Goal: Contribute content

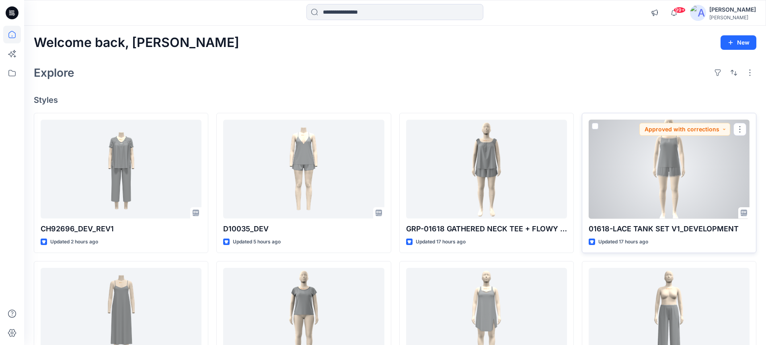
click at [646, 167] on div at bounding box center [669, 169] width 161 height 99
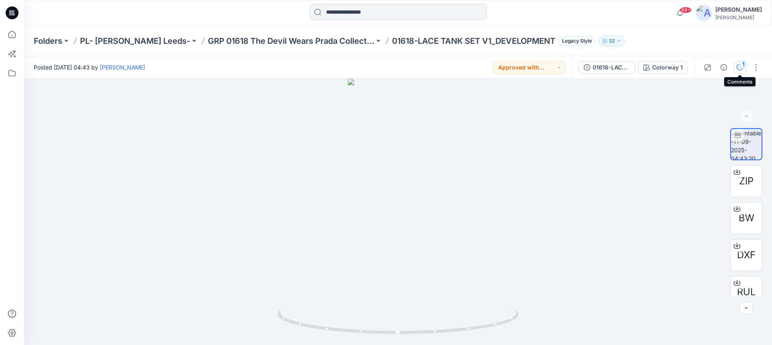
click at [743, 67] on div "1" at bounding box center [743, 64] width 8 height 8
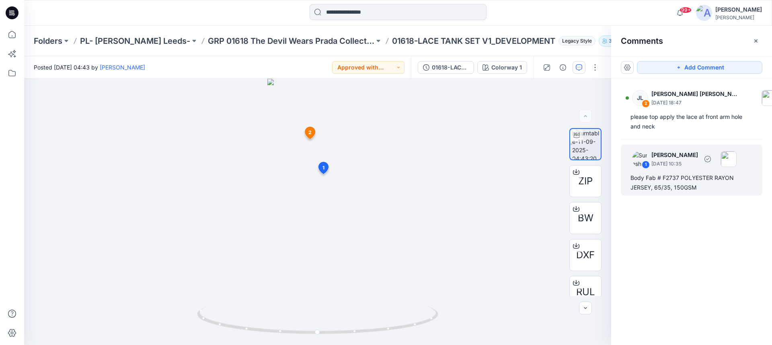
click at [633, 179] on div "Body Fab # F2737 POLYESTER RAYON JERSEY, 65/35, 150GSM" at bounding box center [691, 182] width 122 height 19
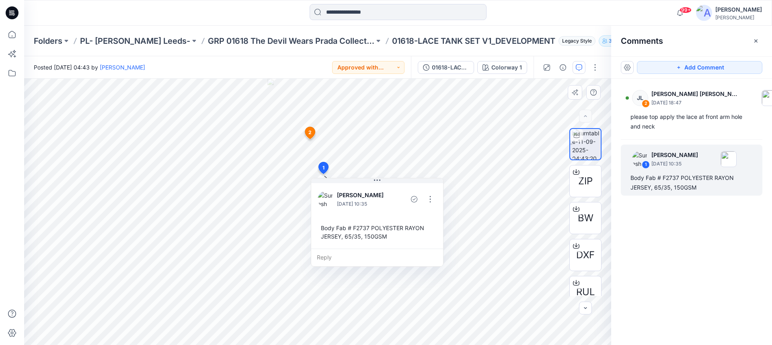
click at [323, 228] on div "Body Fab # F2737 POLYESTER RAYON JERSEY, 65/35, 150GSM" at bounding box center [377, 232] width 119 height 23
drag, startPoint x: 322, startPoint y: 228, endPoint x: 348, endPoint y: 241, distance: 29.5
click at [348, 241] on div "Body Fab # F2737 POLYESTER RAYON JERSEY, 65/35, 150GSM" at bounding box center [377, 232] width 119 height 23
click at [321, 228] on div "Body Fab # F2737 POLYESTER RAYON JERSEY, 65/35, 150GSM" at bounding box center [377, 232] width 119 height 23
drag, startPoint x: 322, startPoint y: 228, endPoint x: 333, endPoint y: 235, distance: 13.6
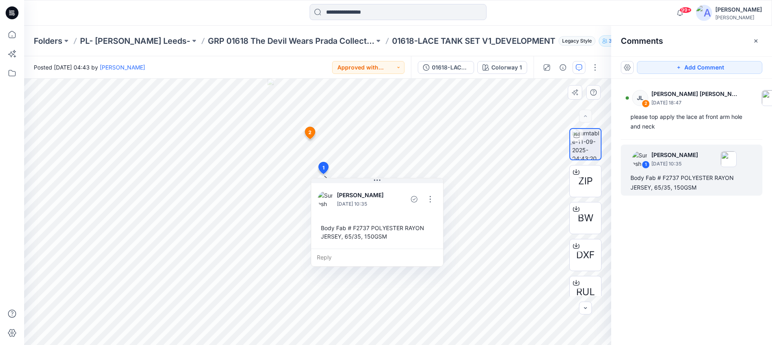
click at [333, 235] on div "Body Fab # F2737 POLYESTER RAYON JERSEY, 65/35, 150GSM" at bounding box center [377, 232] width 119 height 23
drag, startPoint x: 321, startPoint y: 229, endPoint x: 340, endPoint y: 237, distance: 20.5
click at [339, 237] on div "Body Fab # F2737 POLYESTER RAYON JERSEY, 65/35, 150GSM" at bounding box center [377, 232] width 119 height 23
drag, startPoint x: 382, startPoint y: 237, endPoint x: 355, endPoint y: 236, distance: 26.6
click at [355, 236] on div "Body Fab # F2737 POLYESTER RAYON JERSEY, 65/35, 150GSM" at bounding box center [377, 232] width 119 height 23
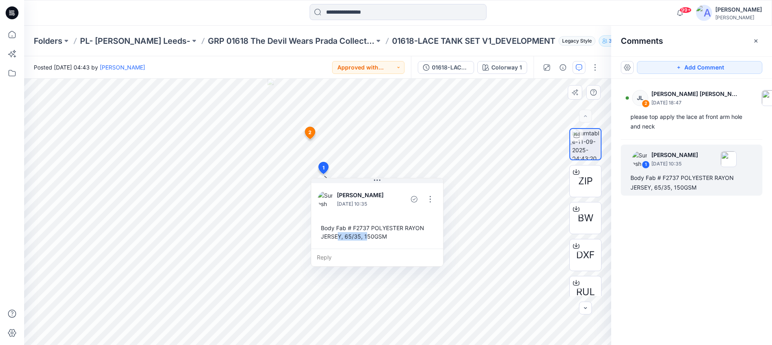
drag, startPoint x: 386, startPoint y: 238, endPoint x: 366, endPoint y: 235, distance: 19.9
click at [366, 235] on div "Body Fab # F2737 POLYESTER RAYON JERSEY, 65/35, 150GSM" at bounding box center [377, 232] width 119 height 23
click at [330, 228] on div "Body Fab # F2737 POLYESTER RAYON JERSEY, 65/35, 150GSM" at bounding box center [377, 232] width 119 height 23
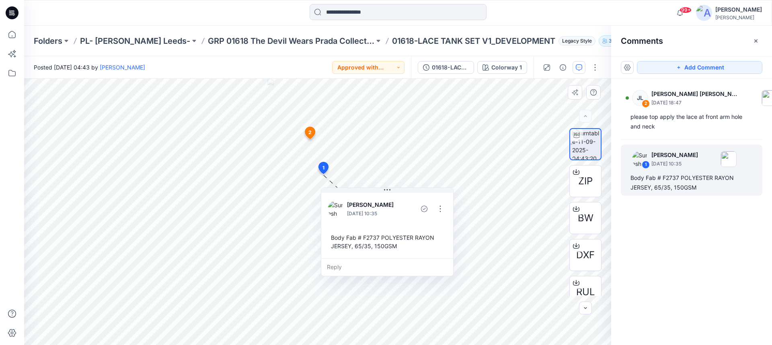
drag, startPoint x: 322, startPoint y: 227, endPoint x: 332, endPoint y: 237, distance: 13.9
click at [332, 237] on div "Body Fab # F2737 POLYESTER RAYON JERSEY, 65/35, 150GSM" at bounding box center [387, 241] width 119 height 23
drag, startPoint x: 332, startPoint y: 238, endPoint x: 398, endPoint y: 251, distance: 67.3
click at [398, 251] on div "Body Fab # F2737 POLYESTER RAYON JERSEY, 65/35, 150GSM" at bounding box center [387, 241] width 119 height 23
copy div "Body Fab # F2737 POLYESTER RAYON JERSEY, 65/35, 150GSM"
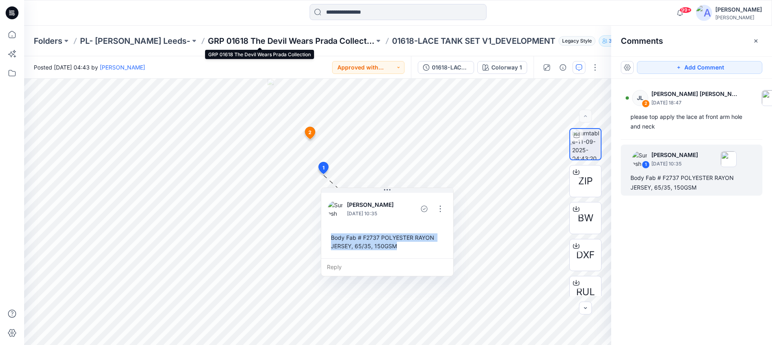
click at [226, 40] on p "GRP 01618 The Devil Wears Prada Collection" at bounding box center [291, 40] width 166 height 11
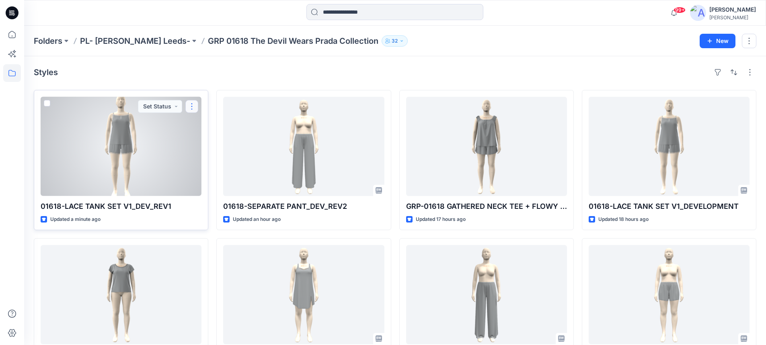
click at [192, 108] on button "button" at bounding box center [191, 106] width 13 height 13
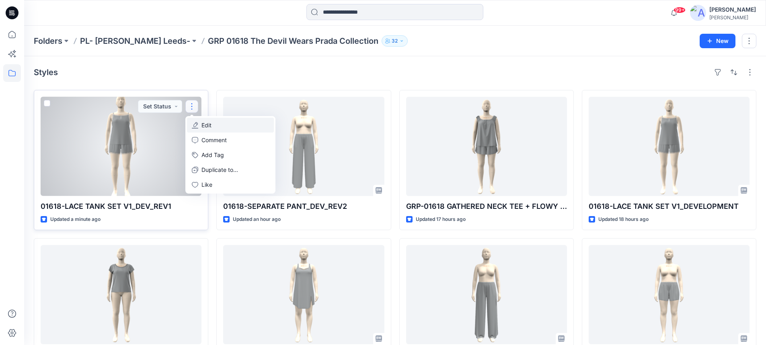
click at [205, 125] on p "Edit" at bounding box center [206, 125] width 10 height 8
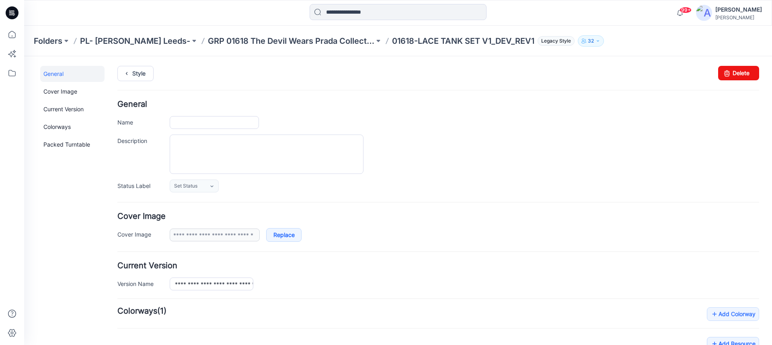
type input "**********"
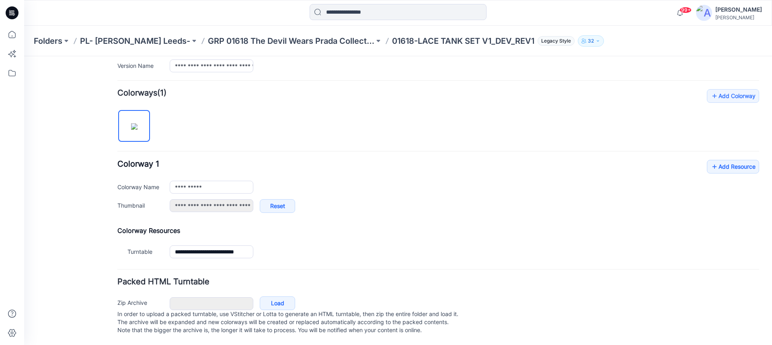
scroll to position [226, 0]
click at [712, 160] on link "Add Resource" at bounding box center [733, 167] width 52 height 14
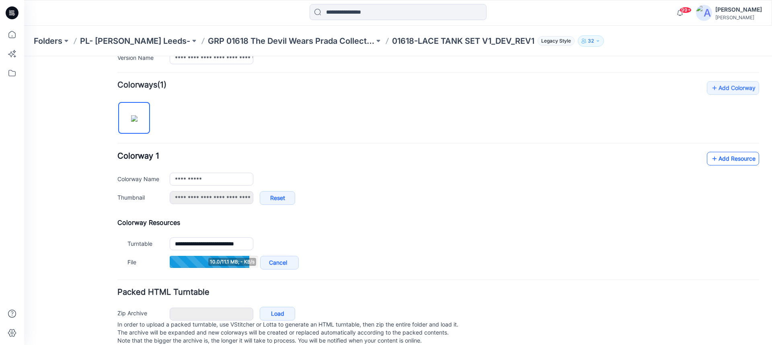
click at [738, 163] on link "Add Resource" at bounding box center [733, 159] width 52 height 14
click at [715, 160] on link "Add Resource" at bounding box center [733, 159] width 52 height 14
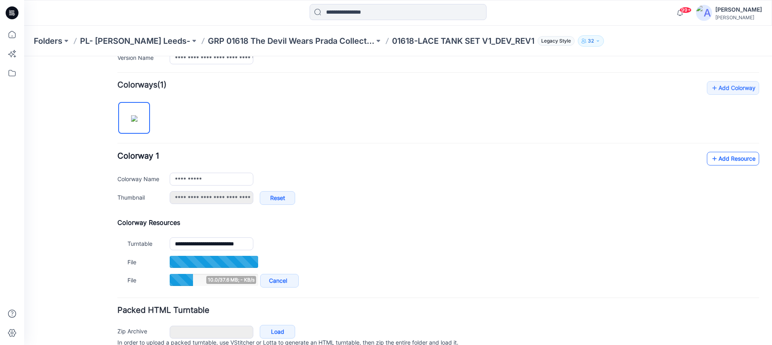
click at [711, 157] on icon at bounding box center [715, 158] width 8 height 13
click at [713, 159] on link "Add Resource" at bounding box center [733, 159] width 52 height 14
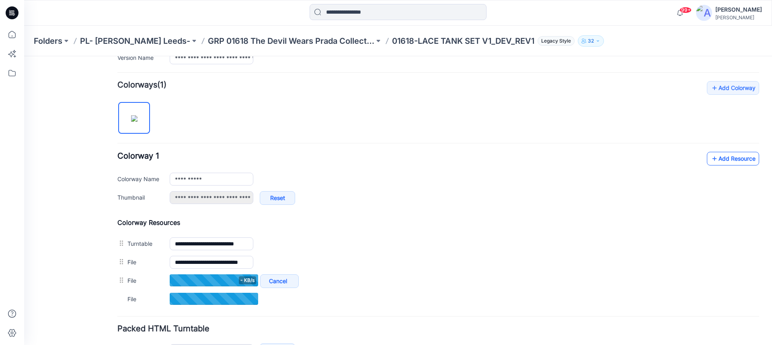
click at [731, 162] on link "Add Resource" at bounding box center [733, 159] width 52 height 14
click at [717, 163] on link "Add Resource" at bounding box center [733, 159] width 52 height 14
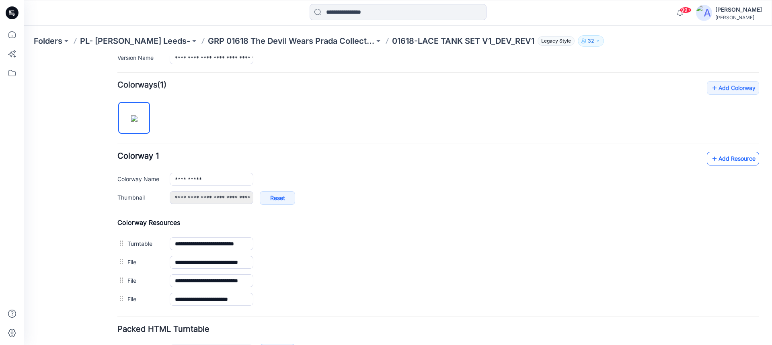
click at [716, 161] on link "Add Resource" at bounding box center [733, 159] width 52 height 14
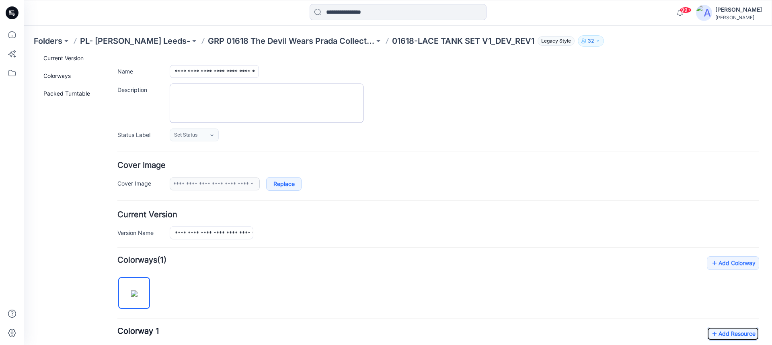
scroll to position [0, 0]
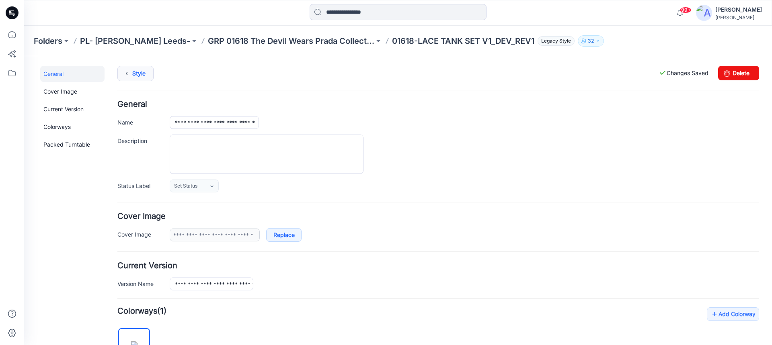
click at [145, 76] on link "Style" at bounding box center [135, 73] width 36 height 15
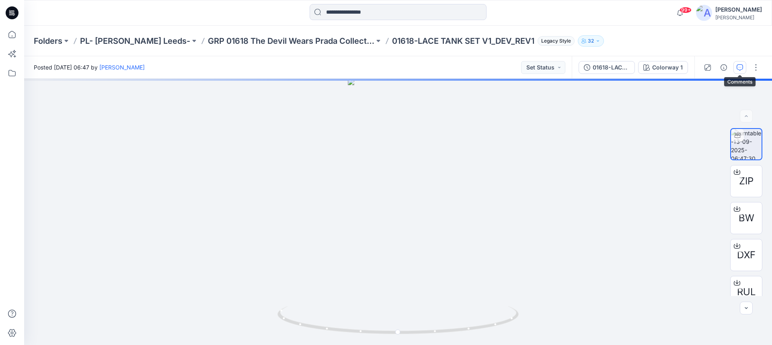
click at [741, 70] on icon "button" at bounding box center [740, 67] width 6 height 6
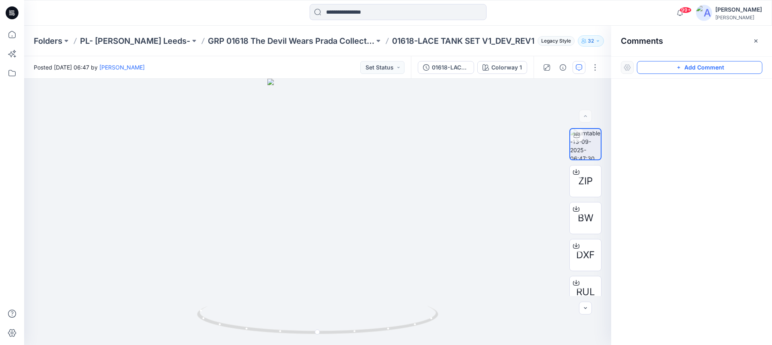
click at [692, 68] on button "Add Comment" at bounding box center [699, 67] width 125 height 13
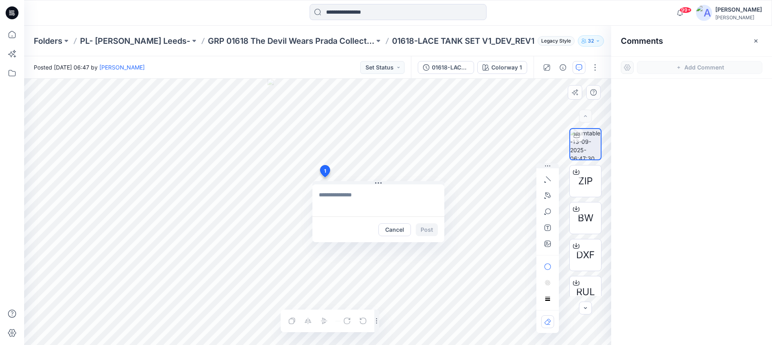
click at [324, 177] on div "1 Cancel Post Layer 1" at bounding box center [317, 212] width 587 height 267
type textarea "**********"
click at [427, 229] on button "Post" at bounding box center [427, 230] width 22 height 13
